Goal: Transaction & Acquisition: Obtain resource

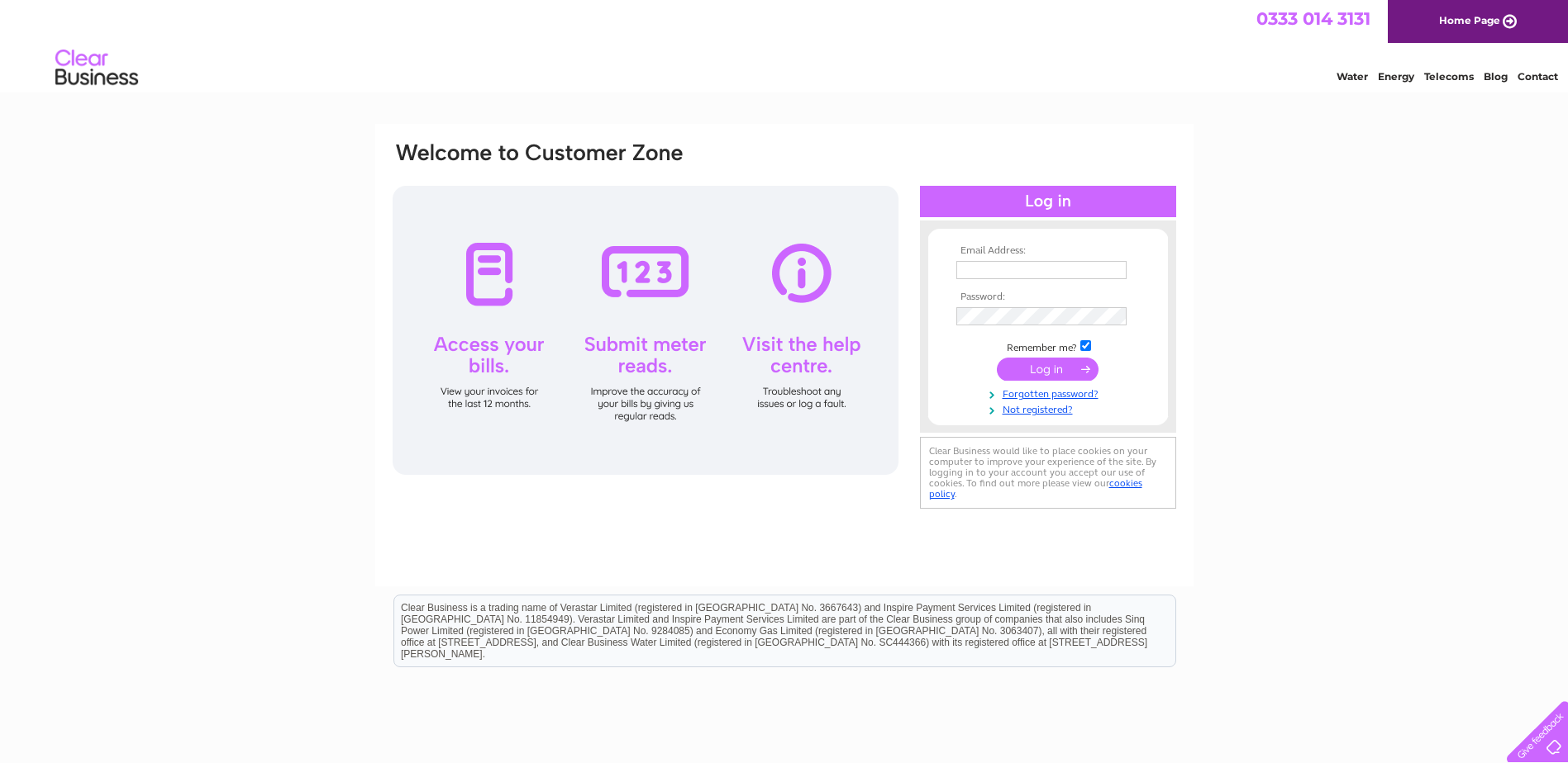
type input "info@glenappin.com"
click at [1056, 373] on input "submit" at bounding box center [1048, 370] width 102 height 23
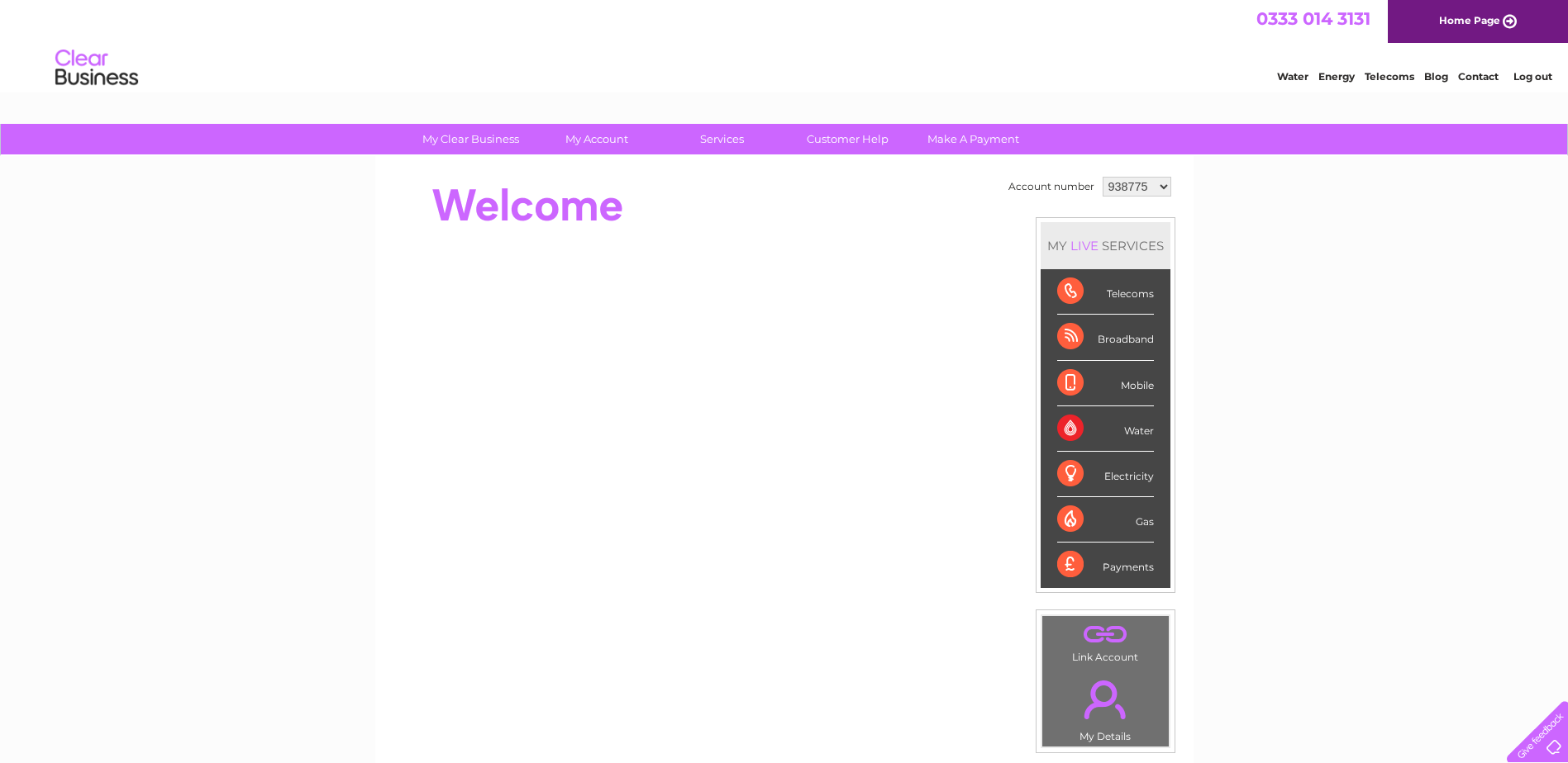
click at [1129, 184] on select "938775 993317 1098136" at bounding box center [1136, 186] width 68 height 20
select select "1098136"
click at [1102, 177] on select "938775 993317 1098136" at bounding box center [1136, 186] width 68 height 20
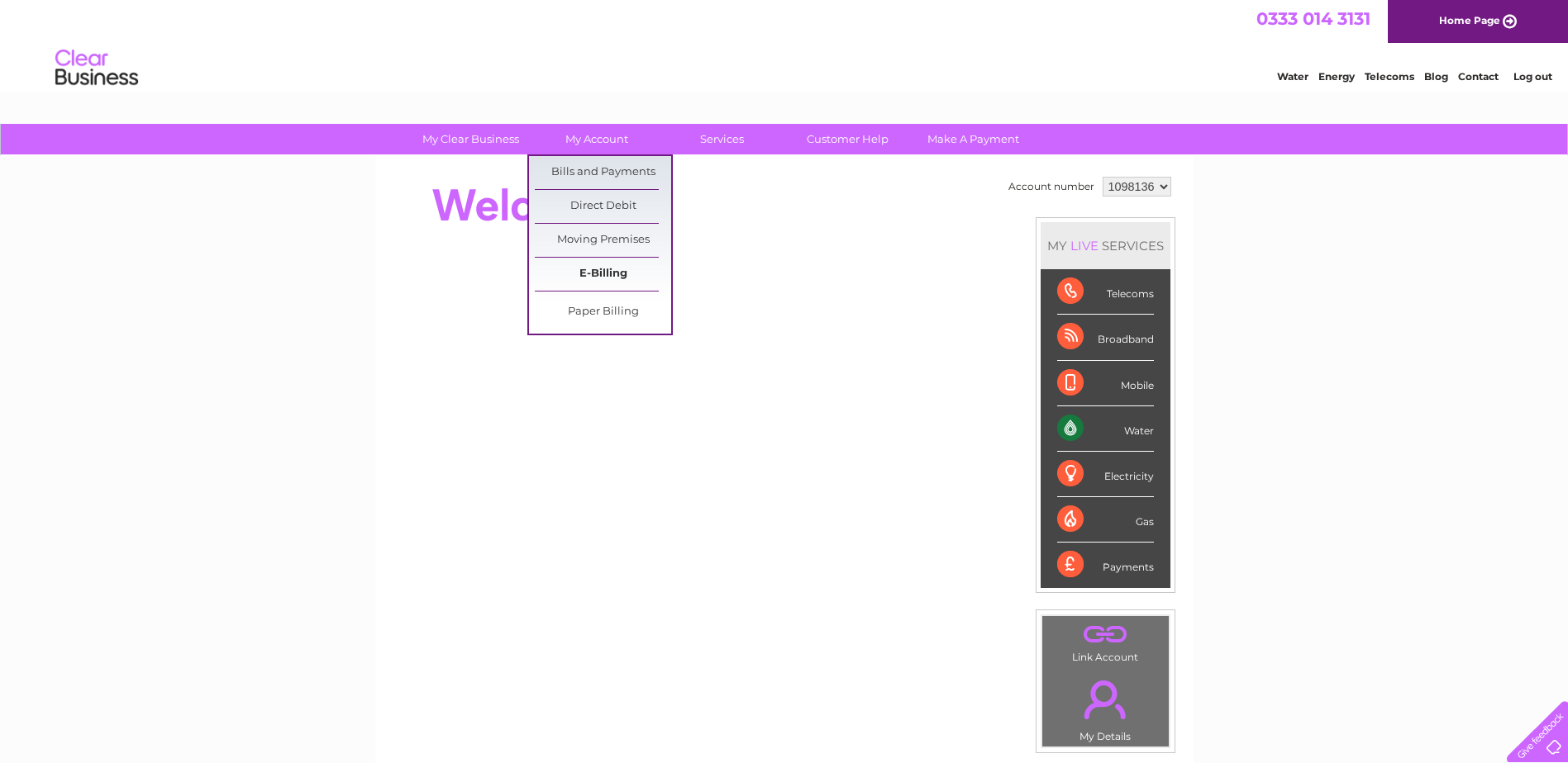
click at [601, 268] on link "E-Billing" at bounding box center [603, 274] width 137 height 33
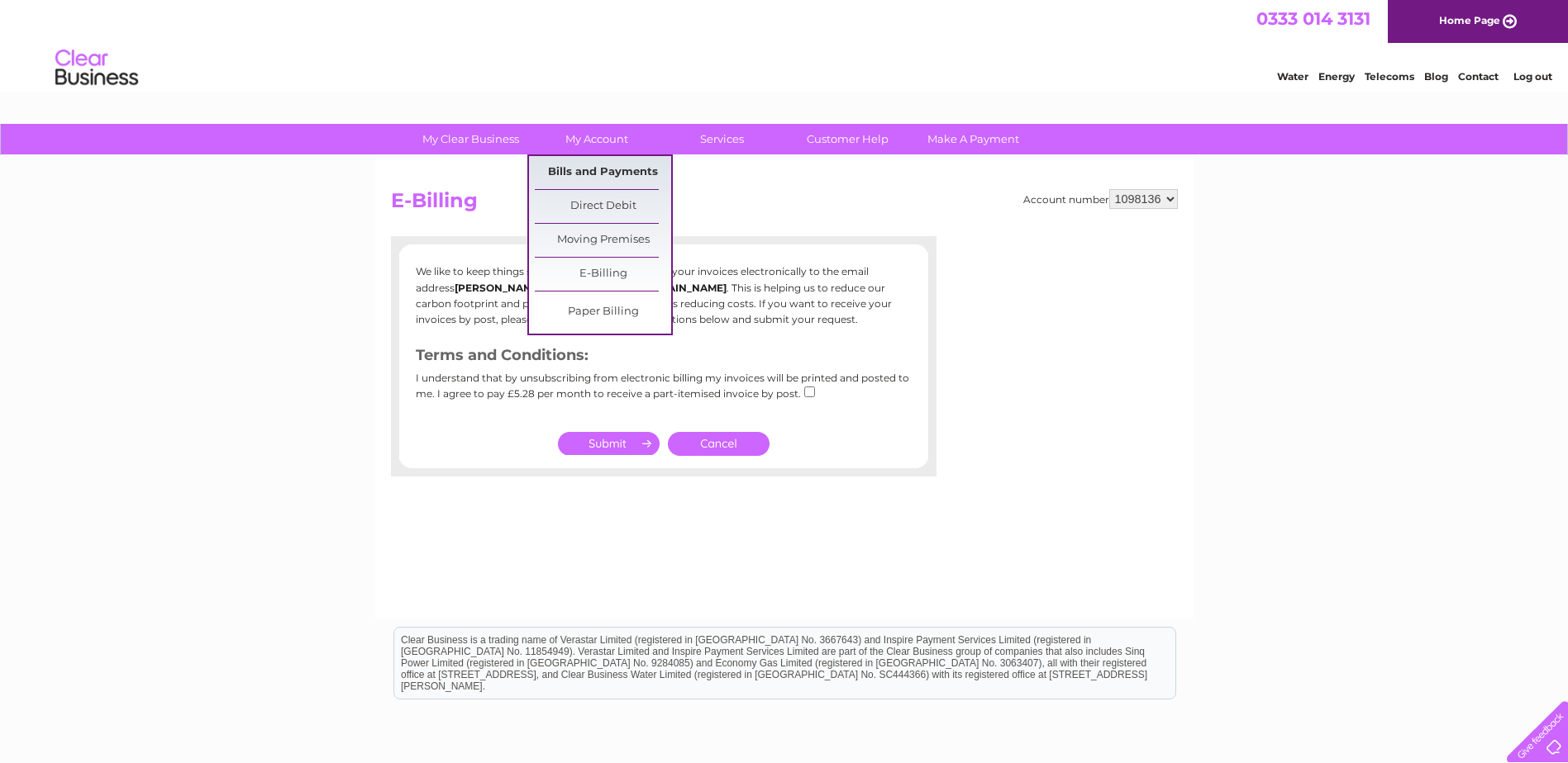
click at [597, 170] on link "Bills and Payments" at bounding box center [603, 173] width 137 height 33
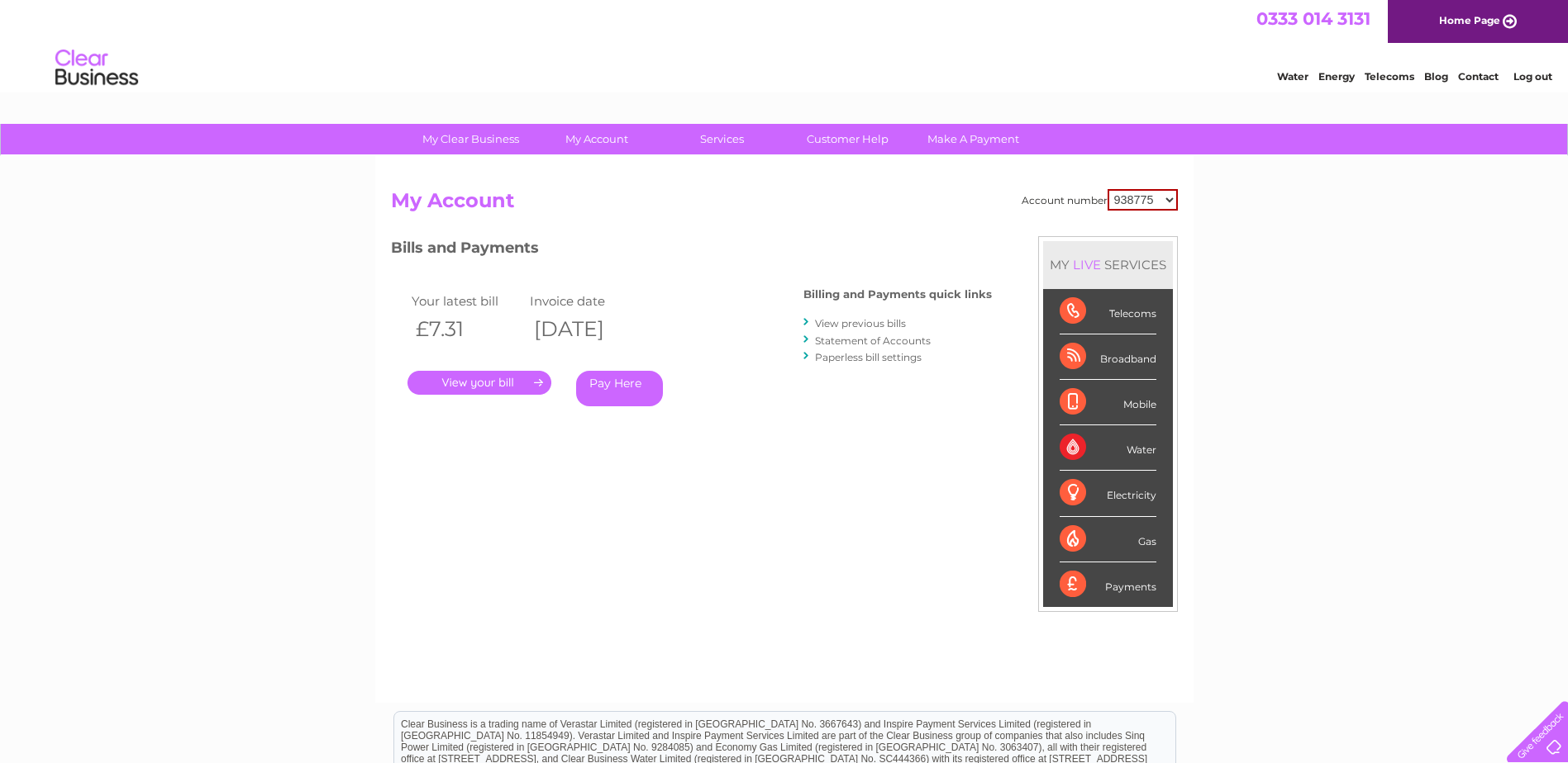
click at [1144, 196] on select "938775 993317 1098136" at bounding box center [1142, 200] width 70 height 21
select select "1098136"
click at [1107, 189] on select "938775 993317 1098136" at bounding box center [1142, 200] width 70 height 21
click at [507, 390] on link "." at bounding box center [478, 382] width 144 height 24
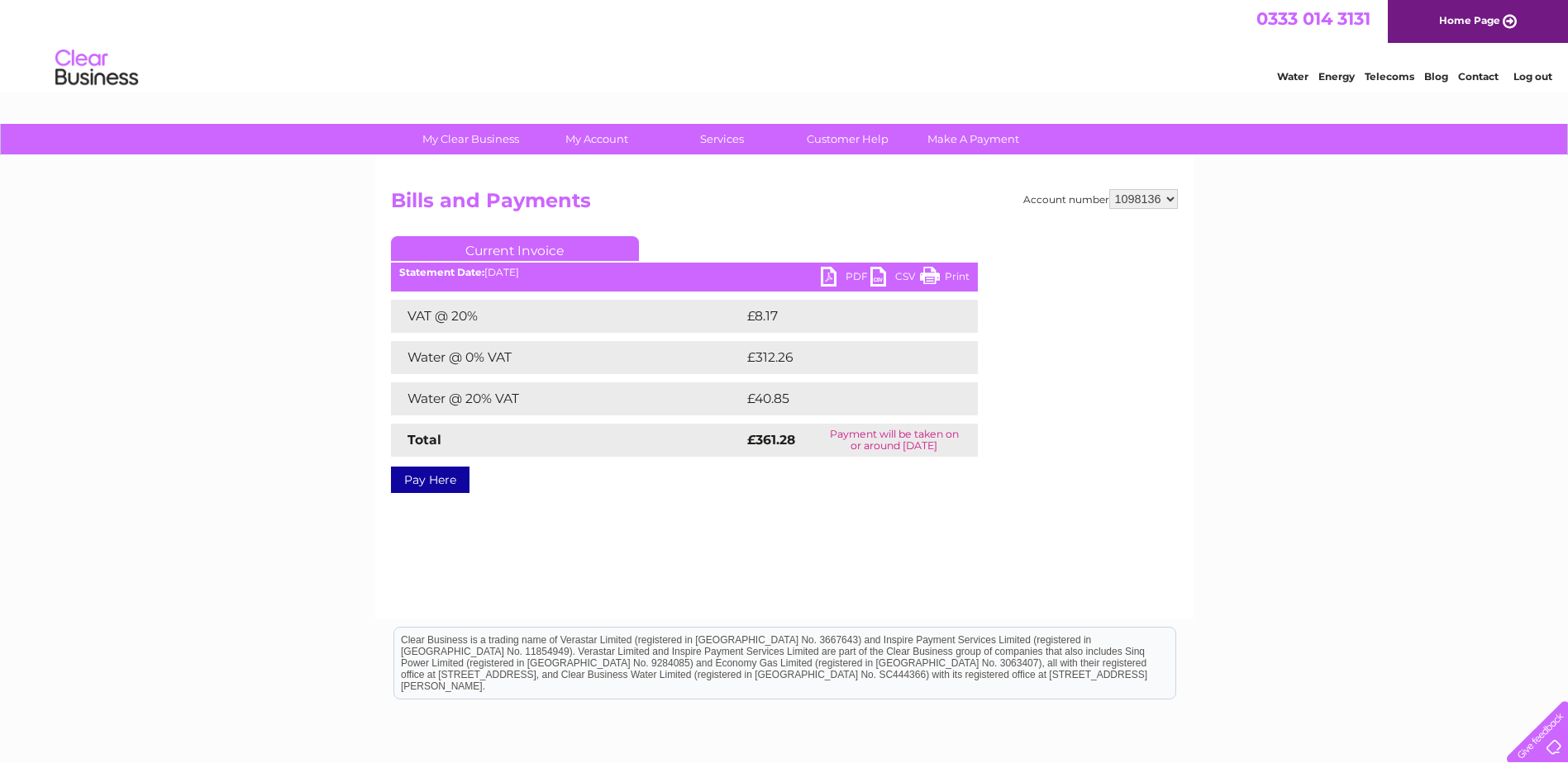
click at [832, 280] on link "PDF" at bounding box center [846, 278] width 50 height 24
click at [884, 282] on link "CSV" at bounding box center [894, 278] width 50 height 24
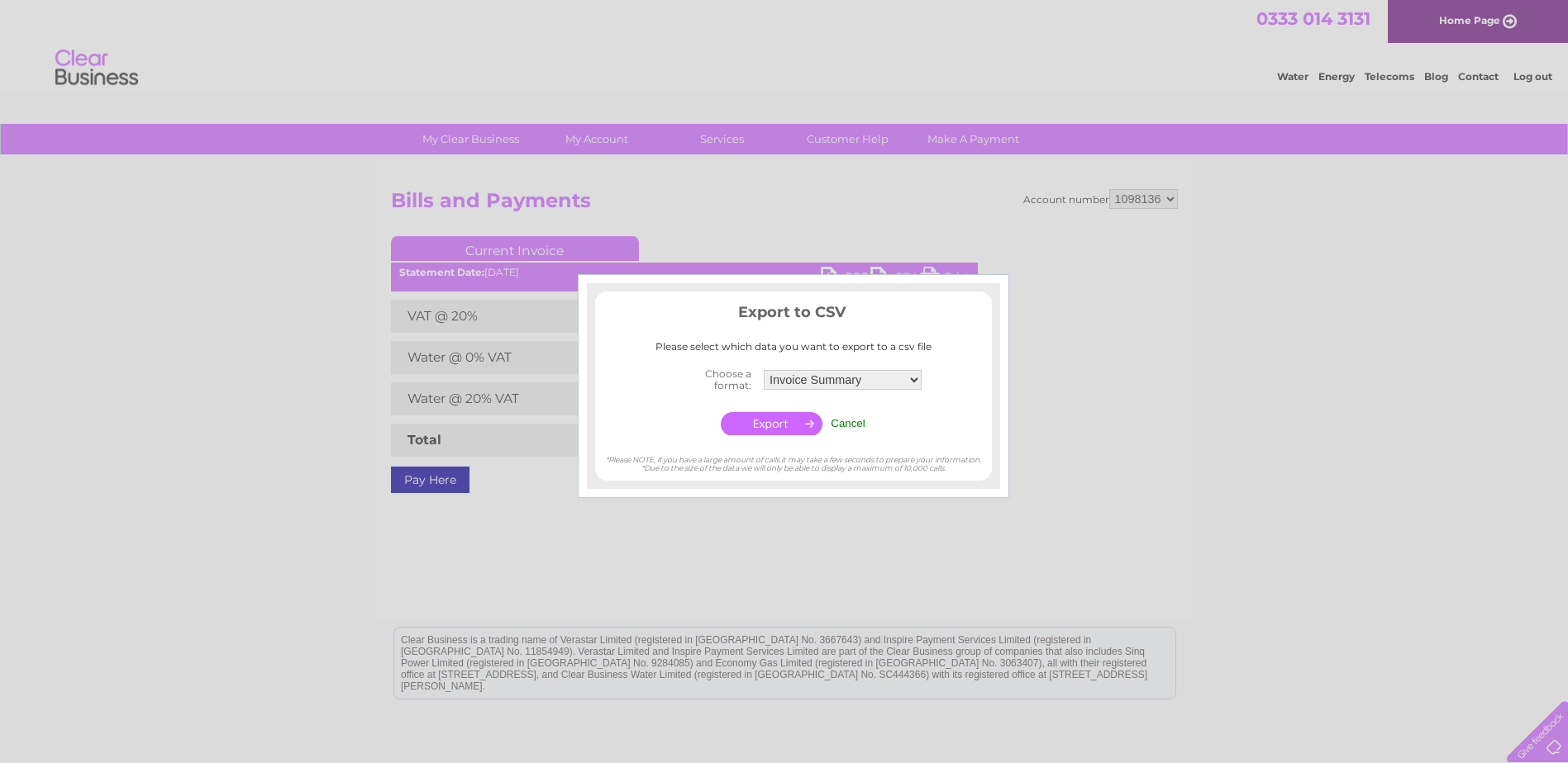
click at [778, 430] on input "button" at bounding box center [771, 423] width 102 height 23
